Goal: Task Accomplishment & Management: Manage account settings

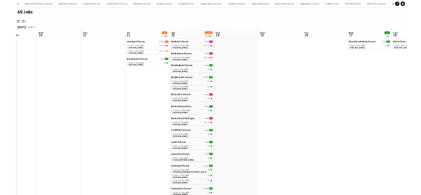
scroll to position [0, 179]
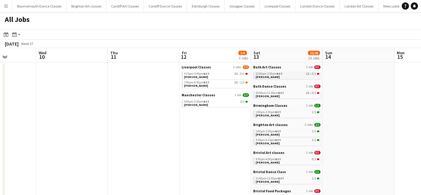
click at [282, 77] on link "12:00pm-1:30pm BST 1I • 0/1 Shel Hazell" at bounding box center [288, 75] width 64 height 7
click at [291, 94] on div "10:00am-11:30am BST 2I • 0/1" at bounding box center [288, 92] width 64 height 3
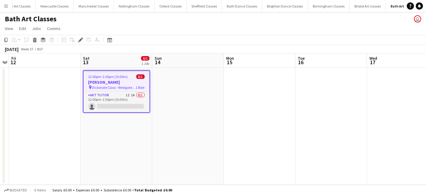
scroll to position [0, 343]
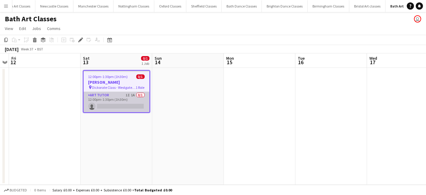
click at [136, 110] on app-card-role "Art Tutor 1I 1A 0/1 12:00pm-1:30pm (1h30m) single-neutral-actions" at bounding box center [117, 102] width 66 height 20
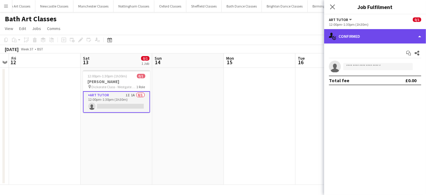
click at [374, 41] on div "single-neutral-actions-check-2 Confirmed" at bounding box center [375, 36] width 102 height 14
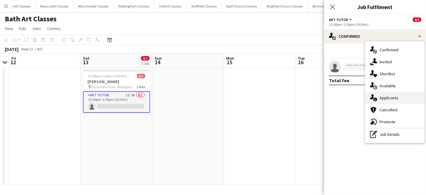
click at [392, 98] on span "Applicants" at bounding box center [389, 97] width 19 height 5
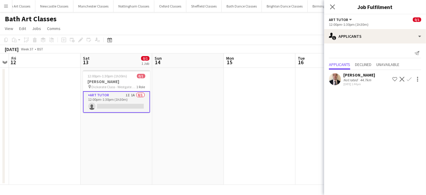
click at [407, 81] on app-icon "Confirm" at bounding box center [409, 79] width 5 height 5
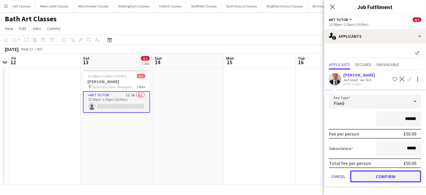
drag, startPoint x: 391, startPoint y: 176, endPoint x: 276, endPoint y: 179, distance: 114.3
click at [390, 176] on button "Confirm" at bounding box center [385, 176] width 71 height 12
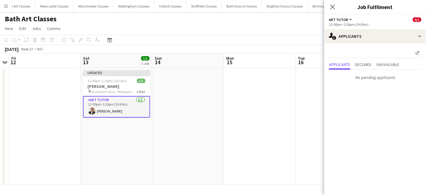
click at [155, 159] on app-date-cell at bounding box center [188, 126] width 72 height 117
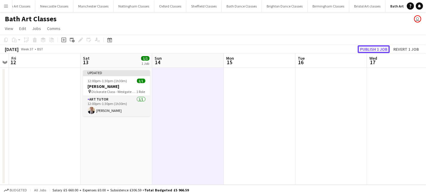
click at [379, 50] on button "Publish 1 job" at bounding box center [374, 49] width 32 height 8
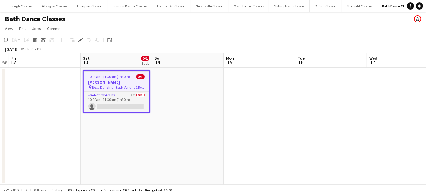
scroll to position [0, 189]
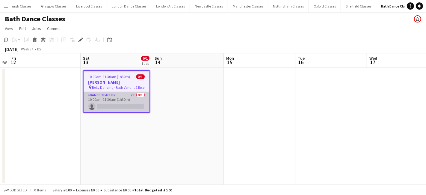
click at [111, 105] on app-card-role "Dance Teacher 2I 0/1 10:00am-11:30am (1h30m) single-neutral-actions" at bounding box center [117, 102] width 66 height 20
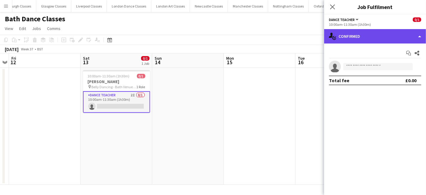
click at [394, 39] on div "single-neutral-actions-check-2 Confirmed" at bounding box center [375, 36] width 102 height 14
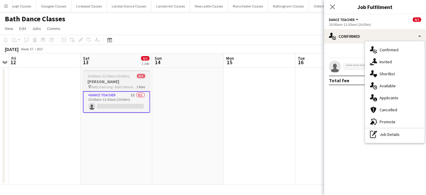
click at [129, 85] on span "Belly Dancing - Bath Venue TBC" at bounding box center [114, 87] width 45 height 4
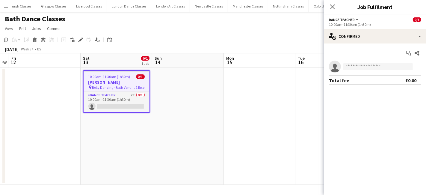
click at [84, 36] on app-toolbar "Copy Paste Paste Ctrl+V Paste with crew Ctrl+Shift+V Paste linked Job [GEOGRAPH…" at bounding box center [213, 40] width 426 height 10
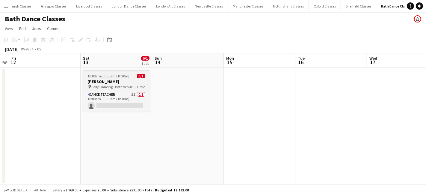
click at [124, 81] on h3 "[PERSON_NAME]" at bounding box center [116, 81] width 67 height 5
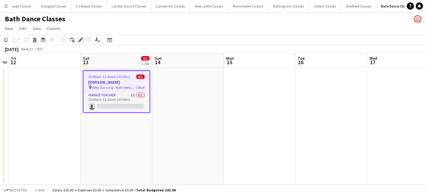
click at [79, 43] on div "Edit" at bounding box center [80, 39] width 7 height 7
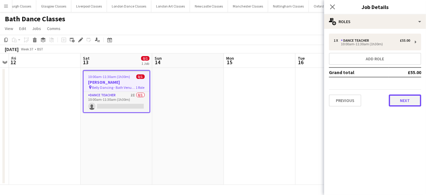
click at [412, 101] on button "Next" at bounding box center [405, 100] width 32 height 12
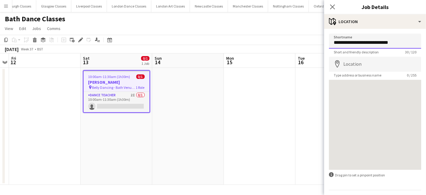
click at [399, 43] on input "**********" at bounding box center [375, 41] width 92 height 15
type input "**********"
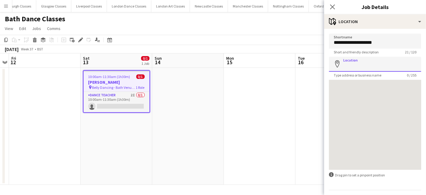
click at [380, 62] on input "Location" at bounding box center [375, 64] width 92 height 15
paste input "**********"
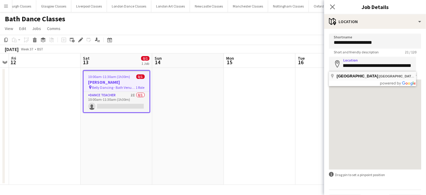
type input "**********"
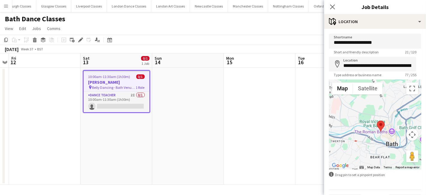
scroll to position [16, 0]
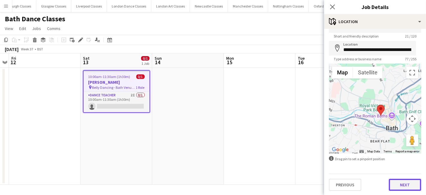
click at [389, 184] on button "Next" at bounding box center [405, 185] width 32 height 12
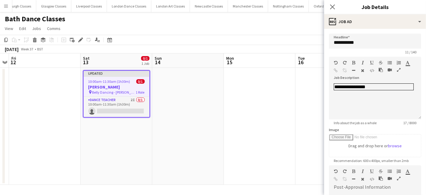
click at [289, 155] on app-date-cell at bounding box center [260, 126] width 72 height 117
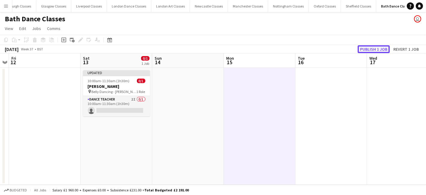
click at [369, 45] on button "Publish 1 job" at bounding box center [374, 49] width 32 height 8
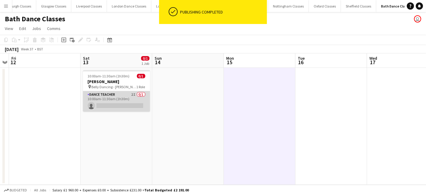
click at [114, 103] on app-card-role "Dance Teacher 2I 0/1 10:00am-11:30am (1h30m) single-neutral-actions" at bounding box center [116, 101] width 67 height 20
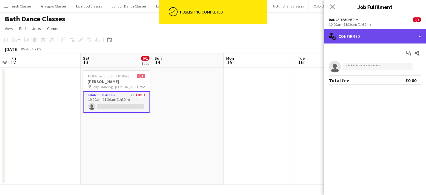
click at [407, 41] on div "single-neutral-actions-check-2 Confirmed" at bounding box center [375, 36] width 102 height 14
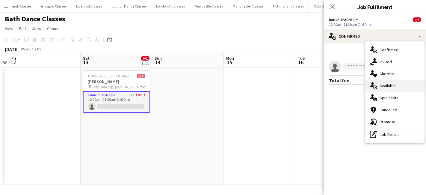
click at [398, 88] on div "single-neutral-actions-upload Available" at bounding box center [394, 86] width 59 height 12
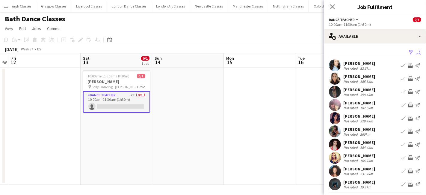
click at [416, 53] on app-icon "Sort asc" at bounding box center [418, 53] width 5 height 6
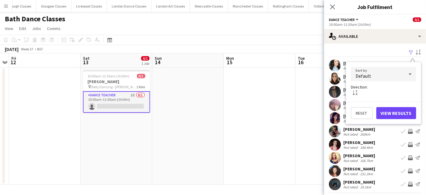
click at [373, 76] on div "Default" at bounding box center [377, 74] width 53 height 14
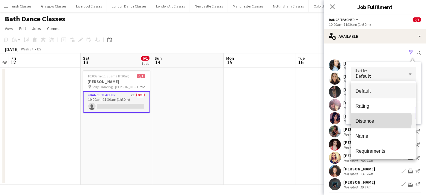
click at [376, 120] on span "Distance" at bounding box center [384, 121] width 56 height 6
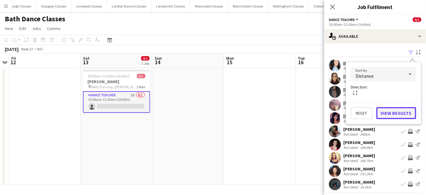
click at [394, 112] on button "View Results" at bounding box center [397, 113] width 40 height 12
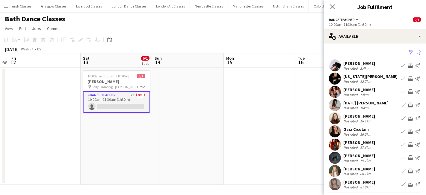
click at [408, 92] on app-icon "Invite crew" at bounding box center [410, 91] width 5 height 5
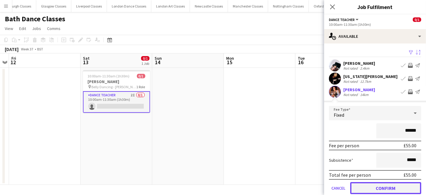
click at [391, 186] on button "Confirm" at bounding box center [385, 188] width 71 height 12
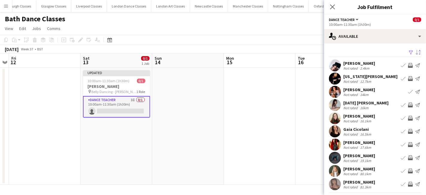
click at [408, 120] on app-icon "Invite crew" at bounding box center [410, 118] width 5 height 5
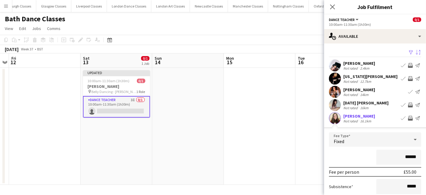
scroll to position [115, 0]
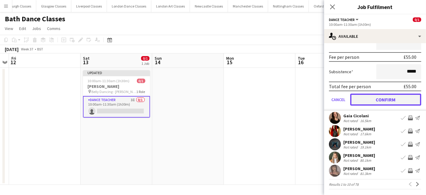
click at [390, 98] on button "Confirm" at bounding box center [385, 100] width 71 height 12
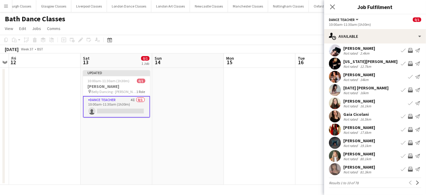
scroll to position [14, 0]
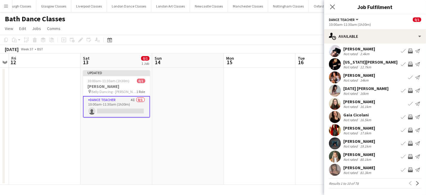
click at [408, 130] on app-icon "Invite crew" at bounding box center [410, 130] width 5 height 5
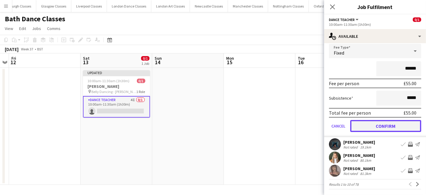
click at [396, 129] on button "Confirm" at bounding box center [385, 126] width 71 height 12
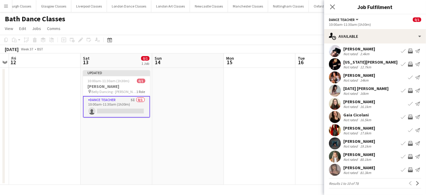
click at [408, 145] on app-icon "Invite crew" at bounding box center [410, 143] width 5 height 5
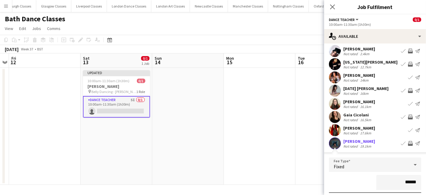
scroll to position [115, 0]
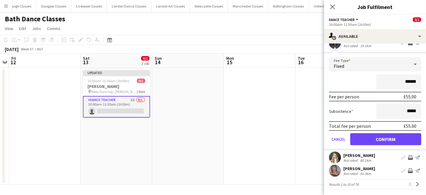
click at [395, 145] on form "Fee Type Fixed ****** Fee per person £55.00 Subsistence ***** Total fee per per…" at bounding box center [375, 103] width 102 height 93
click at [388, 136] on button "Confirm" at bounding box center [385, 139] width 71 height 12
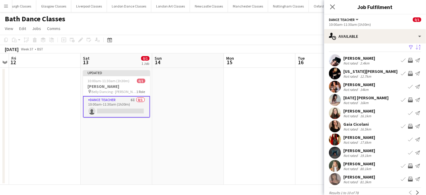
scroll to position [0, 0]
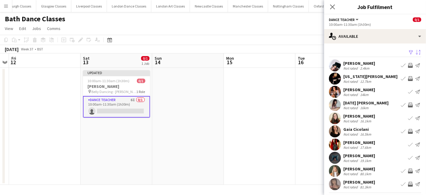
click at [408, 103] on app-icon "Invite crew" at bounding box center [410, 105] width 5 height 5
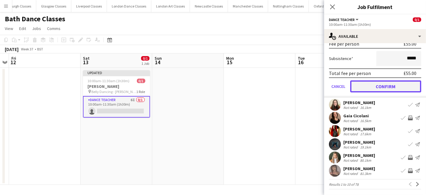
click at [390, 85] on button "Confirm" at bounding box center [385, 86] width 71 height 12
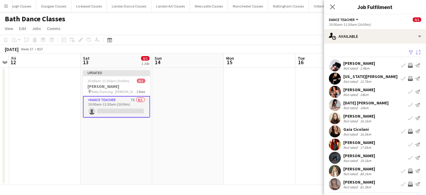
click at [408, 131] on app-icon "Invite crew" at bounding box center [410, 131] width 5 height 5
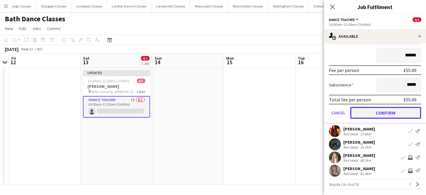
click at [385, 110] on button "Confirm" at bounding box center [385, 113] width 71 height 12
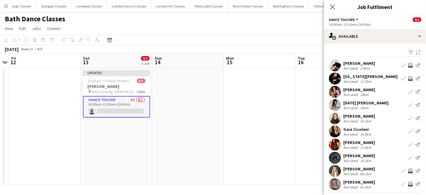
click at [408, 79] on app-icon "Invite crew" at bounding box center [410, 78] width 5 height 5
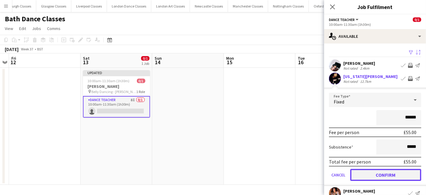
click at [386, 175] on button "Confirm" at bounding box center [385, 175] width 71 height 12
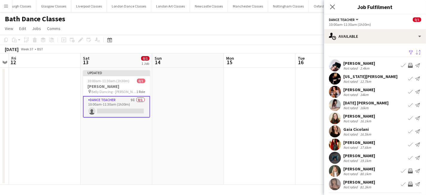
click at [408, 64] on app-icon "Invite crew" at bounding box center [410, 65] width 5 height 5
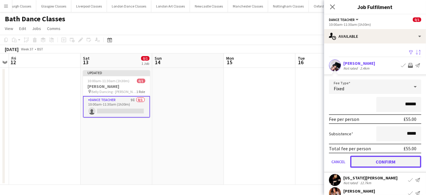
click at [396, 156] on button "Confirm" at bounding box center [385, 162] width 71 height 12
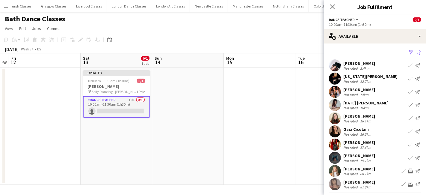
click at [270, 121] on app-date-cell at bounding box center [260, 126] width 72 height 117
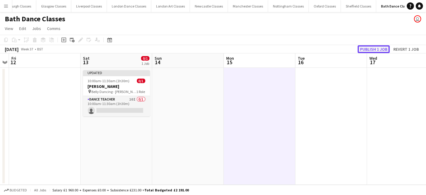
click at [372, 46] on button "Publish 1 job" at bounding box center [374, 49] width 32 height 8
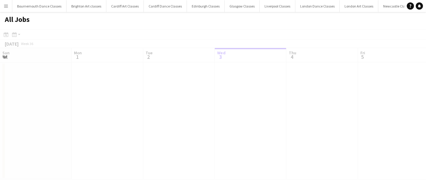
scroll to position [0, 143]
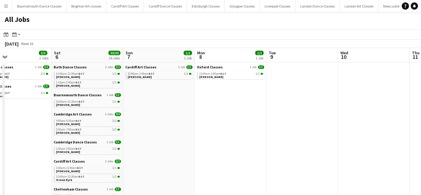
drag, startPoint x: 260, startPoint y: 137, endPoint x: -22, endPoint y: 164, distance: 283.4
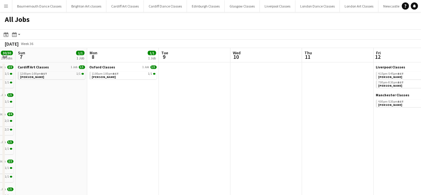
drag, startPoint x: 233, startPoint y: 148, endPoint x: -27, endPoint y: 168, distance: 260.4
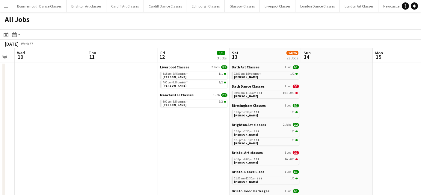
scroll to position [0, 187]
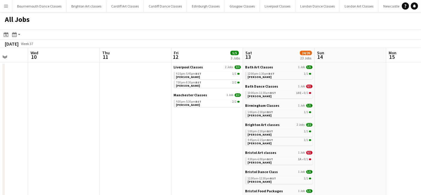
drag, startPoint x: 204, startPoint y: 145, endPoint x: -25, endPoint y: 158, distance: 229.4
click at [222, 74] on div "4:15pm-5:45pm BST 1/1" at bounding box center [208, 73] width 64 height 3
click at [213, 102] on div "4:00pm-5:30pm BST 2/2" at bounding box center [208, 101] width 64 height 3
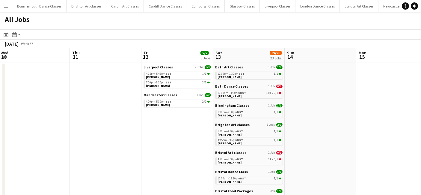
scroll to position [0, 175]
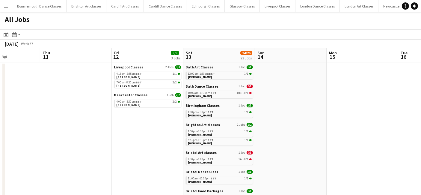
drag, startPoint x: 170, startPoint y: 146, endPoint x: 107, endPoint y: 147, distance: 62.7
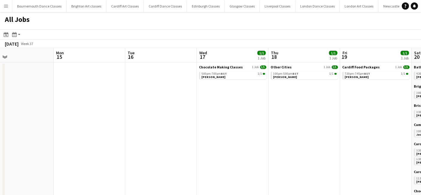
drag, startPoint x: 359, startPoint y: 125, endPoint x: 81, endPoint y: 129, distance: 278.5
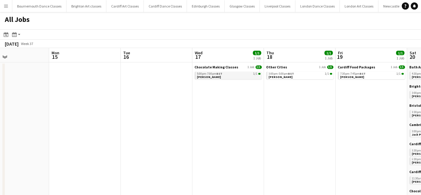
click at [228, 77] on link "5:00pm-7:00pm BST 1/1 Donna Hassett" at bounding box center [229, 75] width 64 height 7
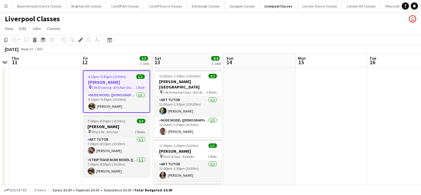
click at [108, 136] on div "Art Tutor 1/1 7:00pm-8:30pm (1h30m) Nikicha Clayton Striptease Nude Model (Male…" at bounding box center [116, 156] width 67 height 41
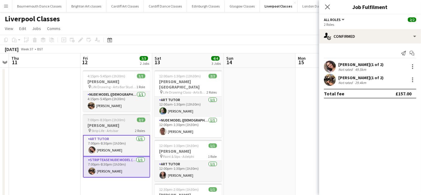
click at [115, 125] on h3 "Laura Crossley" at bounding box center [116, 125] width 67 height 5
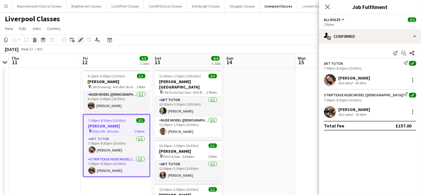
click at [80, 40] on icon at bounding box center [80, 39] width 3 height 3
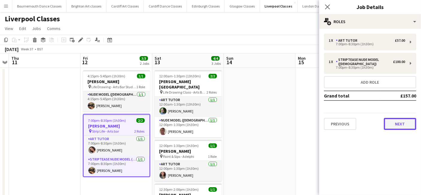
click at [402, 118] on button "Next" at bounding box center [400, 124] width 32 height 12
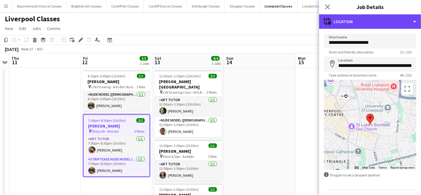
drag, startPoint x: 386, startPoint y: 28, endPoint x: 380, endPoint y: 36, distance: 9.8
click at [385, 28] on div "**********" at bounding box center [370, 104] width 102 height 180
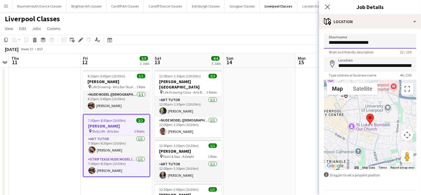
click at [378, 42] on input "**********" at bounding box center [370, 41] width 92 height 15
click at [347, 45] on input "**********" at bounding box center [370, 41] width 92 height 15
click at [390, 46] on input "**********" at bounding box center [370, 41] width 92 height 15
type input "**********"
click at [264, 92] on app-date-cell at bounding box center [260, 162] width 72 height 189
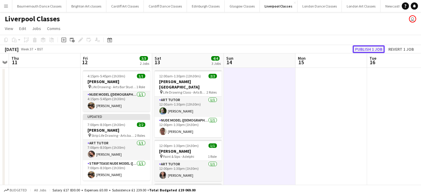
click at [367, 49] on button "Publish 1 job" at bounding box center [369, 49] width 32 height 8
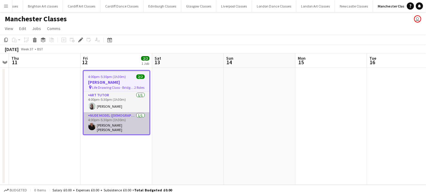
click at [123, 128] on app-card-role "Nude Model (Male) 1/1 4:00pm-5:30pm (1h30m) Edward Andrew Lyons" at bounding box center [117, 123] width 66 height 22
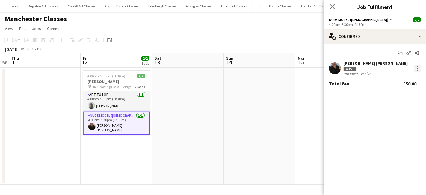
click at [414, 68] on div at bounding box center [417, 68] width 7 height 7
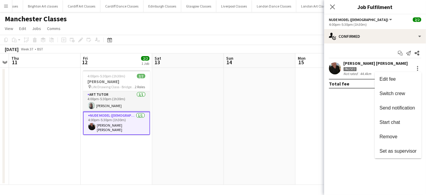
click at [251, 130] on div at bounding box center [213, 97] width 426 height 195
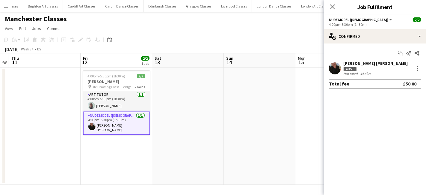
click at [184, 125] on app-date-cell at bounding box center [188, 126] width 72 height 117
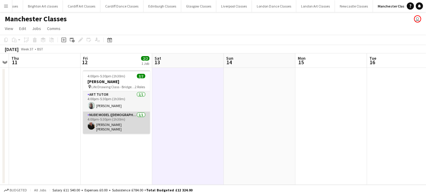
click at [109, 122] on app-card-role "Nude Model (Male) 1/1 4:00pm-5:30pm (1h30m) Edward Andrew Lyons" at bounding box center [116, 123] width 67 height 22
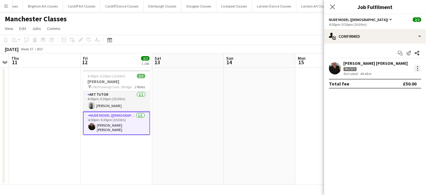
click at [420, 68] on div at bounding box center [417, 68] width 7 height 7
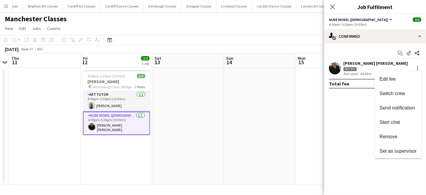
click at [361, 69] on div at bounding box center [213, 97] width 426 height 195
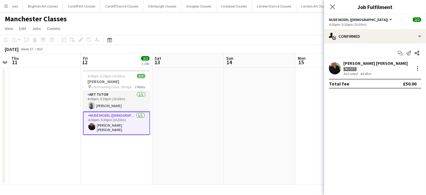
drag, startPoint x: 344, startPoint y: 69, endPoint x: 333, endPoint y: 69, distance: 11.1
click at [344, 69] on div "Paused" at bounding box center [350, 69] width 13 height 4
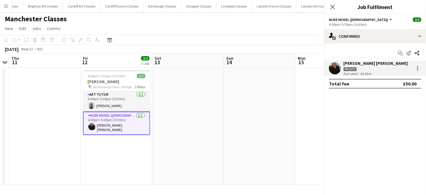
click at [332, 68] on app-user-avatar at bounding box center [335, 68] width 12 height 12
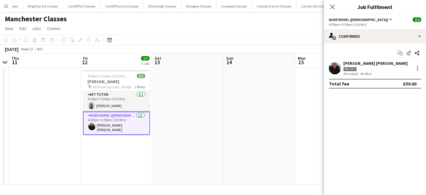
click at [332, 68] on app-user-avatar at bounding box center [335, 68] width 12 height 12
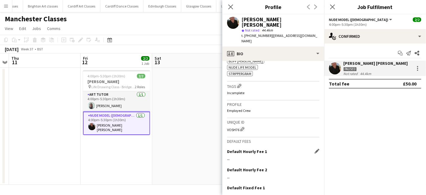
scroll to position [270, 0]
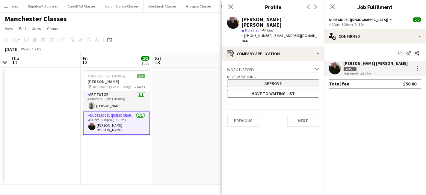
click at [282, 79] on button "Approve" at bounding box center [273, 83] width 92 height 8
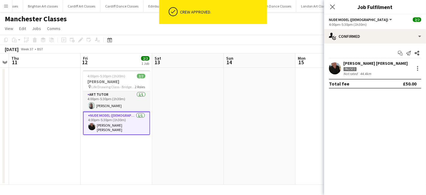
click at [291, 110] on app-date-cell at bounding box center [260, 126] width 72 height 117
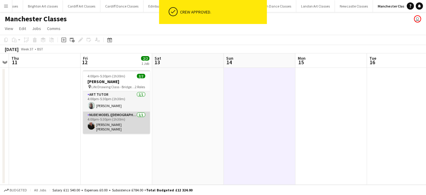
click at [138, 124] on app-card-role "Nude Model (Male) 1/1 4:00pm-5:30pm (1h30m) Edward Andrew Lyons" at bounding box center [116, 123] width 67 height 22
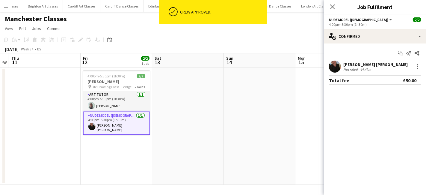
click at [337, 71] on app-user-avatar at bounding box center [335, 67] width 12 height 12
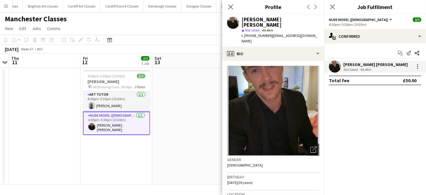
click at [188, 102] on app-date-cell at bounding box center [188, 126] width 72 height 117
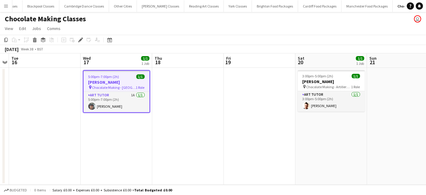
scroll to position [0, 787]
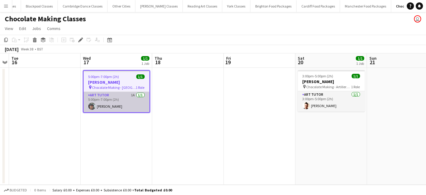
click at [131, 107] on app-card-role "Art Tutor 1A [DATE] 5:00pm-7:00pm (2h) [PERSON_NAME]" at bounding box center [117, 102] width 66 height 20
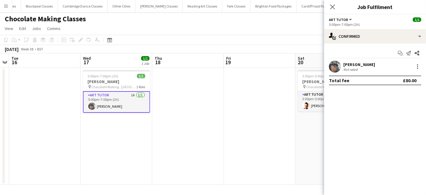
click at [126, 100] on app-card-role "Art Tutor 1A [DATE] 5:00pm-7:00pm (2h) [PERSON_NAME]" at bounding box center [116, 102] width 67 height 22
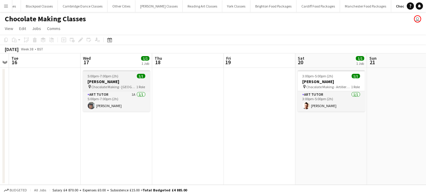
click at [121, 85] on span "Chocolate Making - [GEOGRAPHIC_DATA]" at bounding box center [114, 87] width 45 height 4
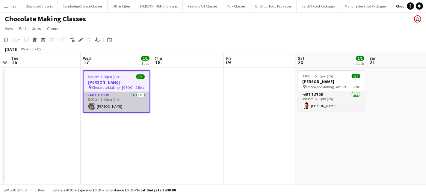
click at [123, 100] on app-card-role "Art Tutor 1A [DATE] 5:00pm-7:00pm (2h) [PERSON_NAME]" at bounding box center [117, 102] width 66 height 20
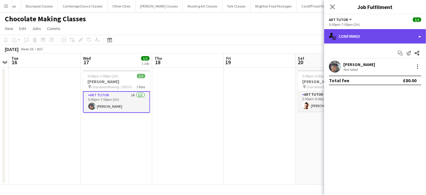
click at [391, 41] on div "single-neutral-actions-check-2 Confirmed" at bounding box center [375, 36] width 102 height 14
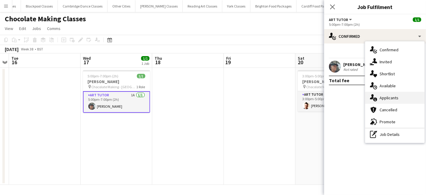
click at [384, 99] on span "Applicants" at bounding box center [389, 97] width 19 height 5
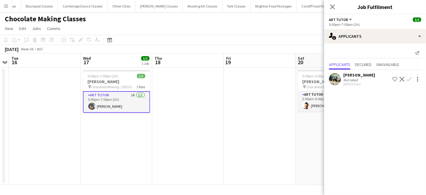
click at [402, 78] on app-icon "Decline" at bounding box center [402, 79] width 5 height 5
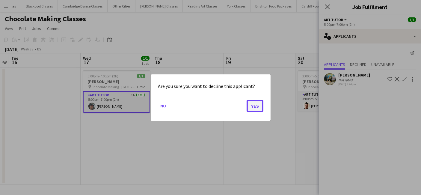
click at [261, 110] on button "Yes" at bounding box center [255, 106] width 17 height 12
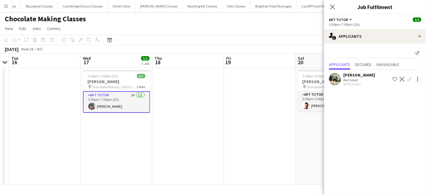
click at [254, 107] on app-date-cell at bounding box center [260, 126] width 72 height 117
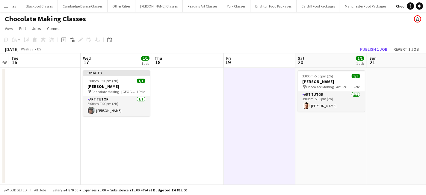
click at [196, 125] on app-date-cell at bounding box center [188, 126] width 72 height 117
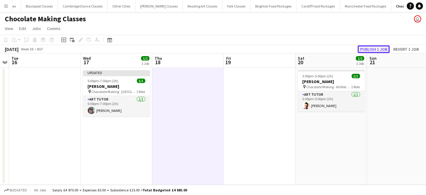
click at [379, 52] on button "Publish 1 job" at bounding box center [374, 49] width 32 height 8
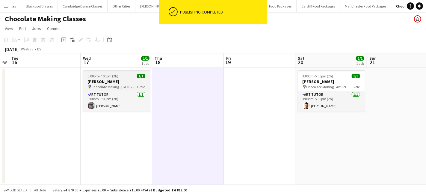
click at [115, 82] on h3 "[PERSON_NAME]" at bounding box center [116, 81] width 67 height 5
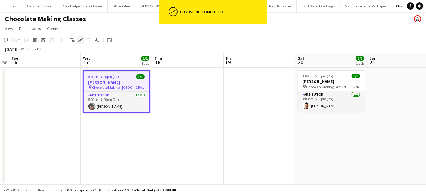
click at [82, 38] on icon at bounding box center [82, 37] width 1 height 1
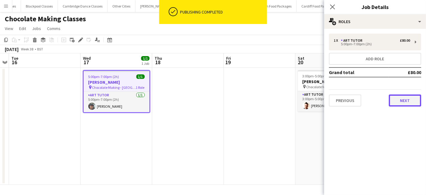
click at [395, 99] on button "Next" at bounding box center [405, 100] width 32 height 12
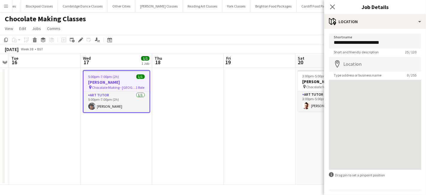
click at [227, 114] on app-date-cell at bounding box center [260, 126] width 72 height 117
